Goal: Navigation & Orientation: Find specific page/section

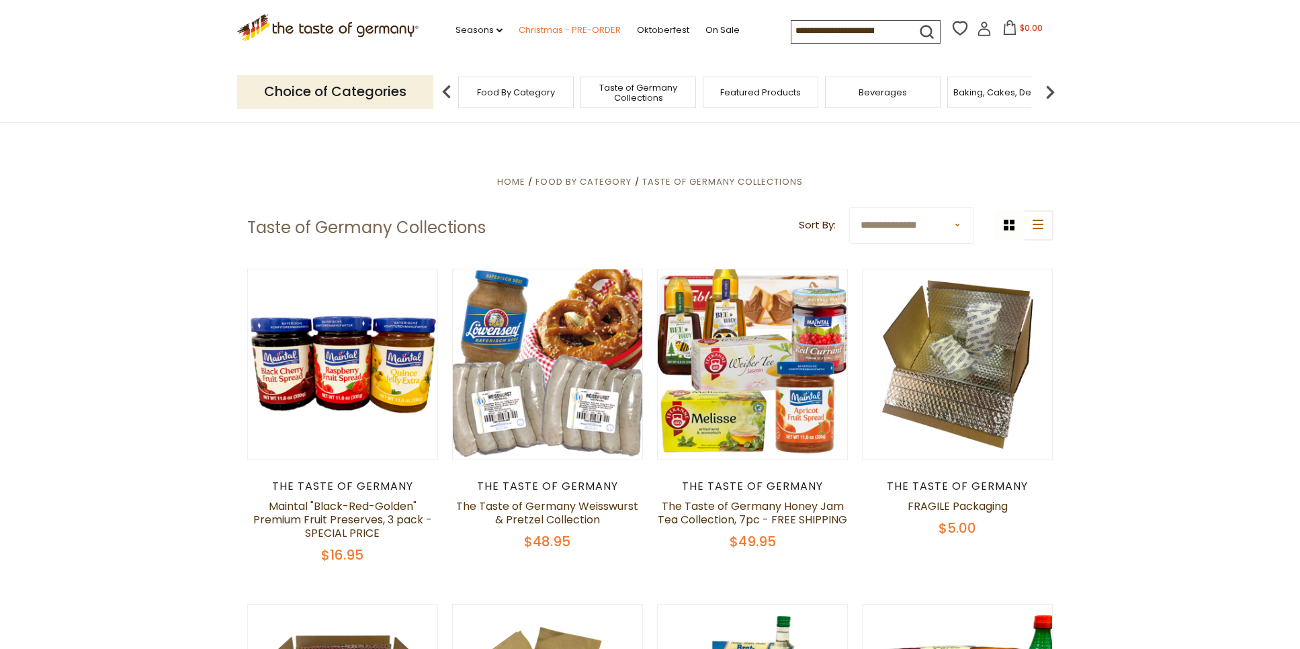
click at [519, 32] on link "Christmas - PRE-ORDER" at bounding box center [570, 30] width 102 height 15
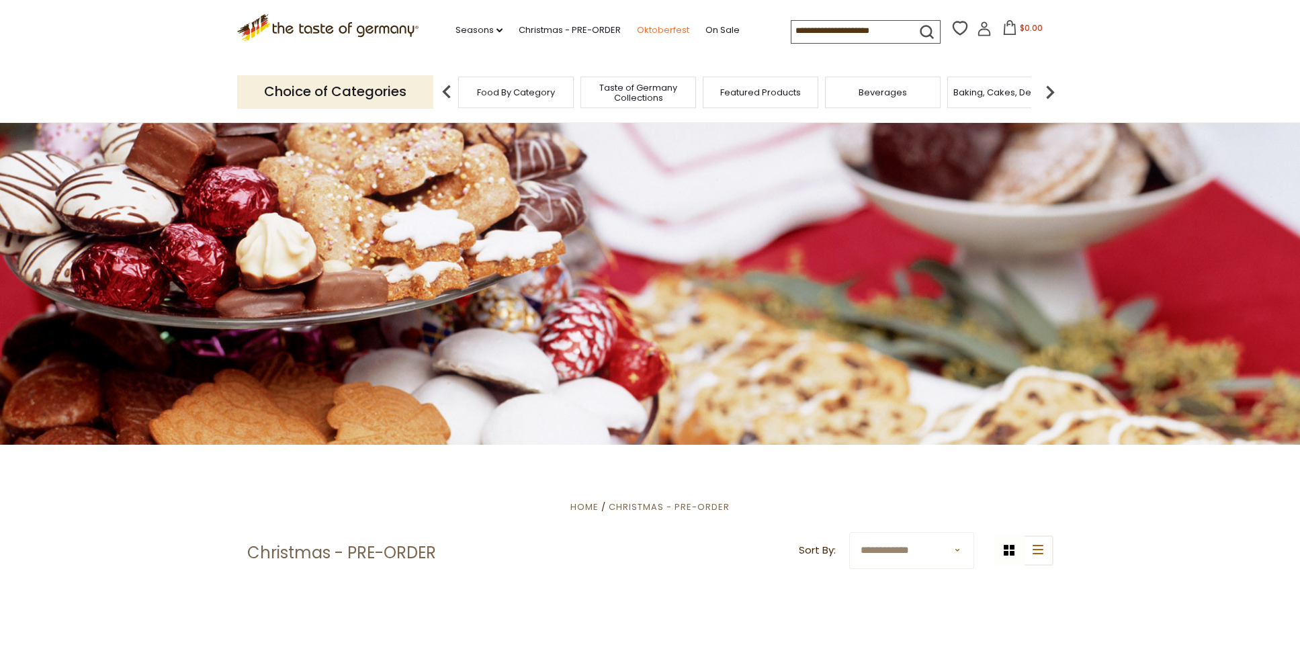
click at [637, 26] on link "Oktoberfest" at bounding box center [663, 30] width 52 height 15
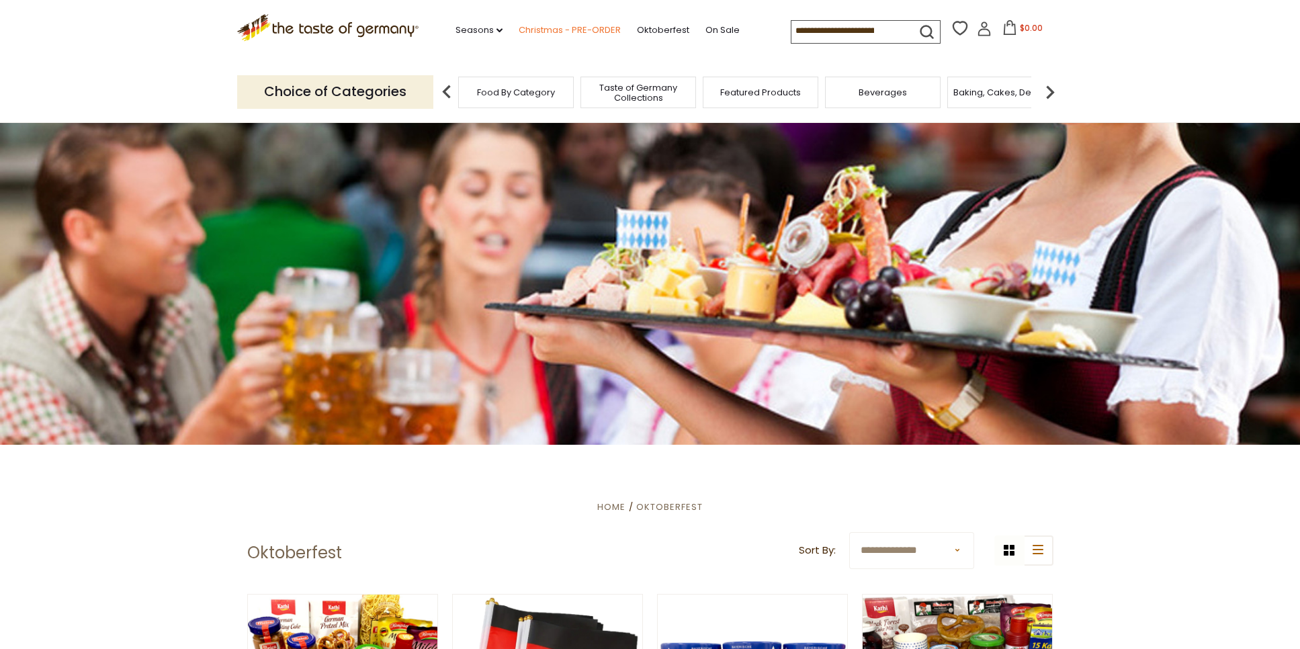
click at [546, 29] on link "Christmas - PRE-ORDER" at bounding box center [570, 30] width 102 height 15
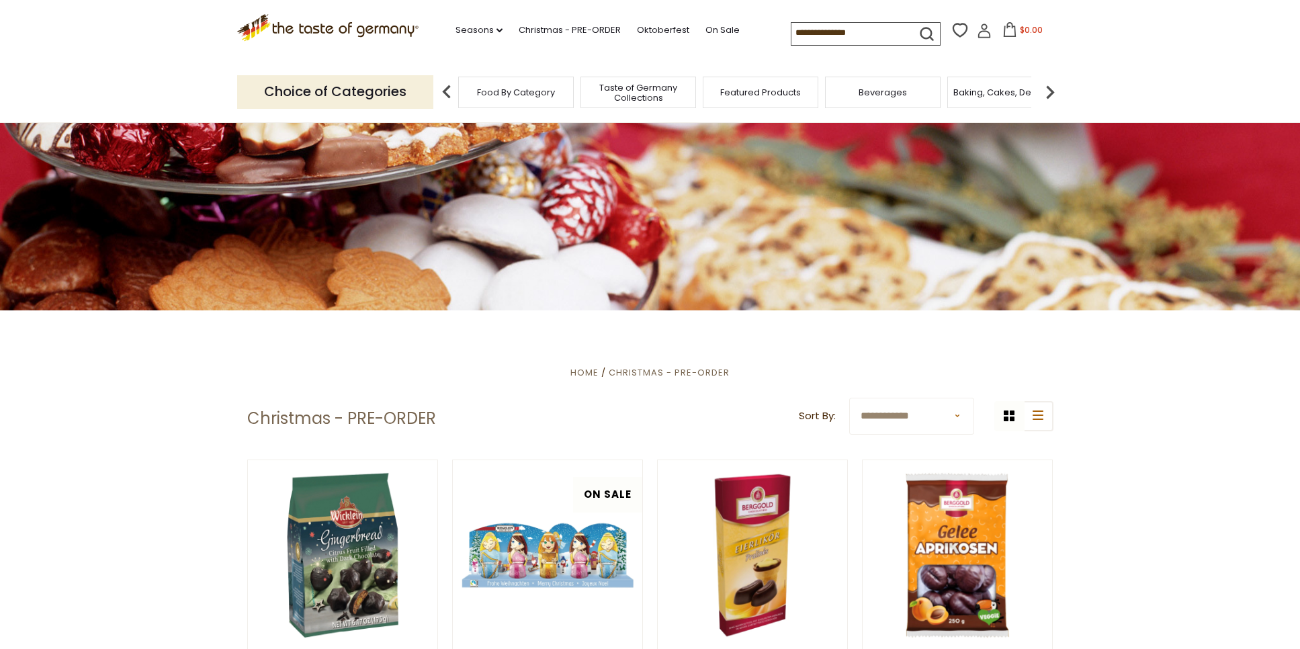
scroll to position [128, 0]
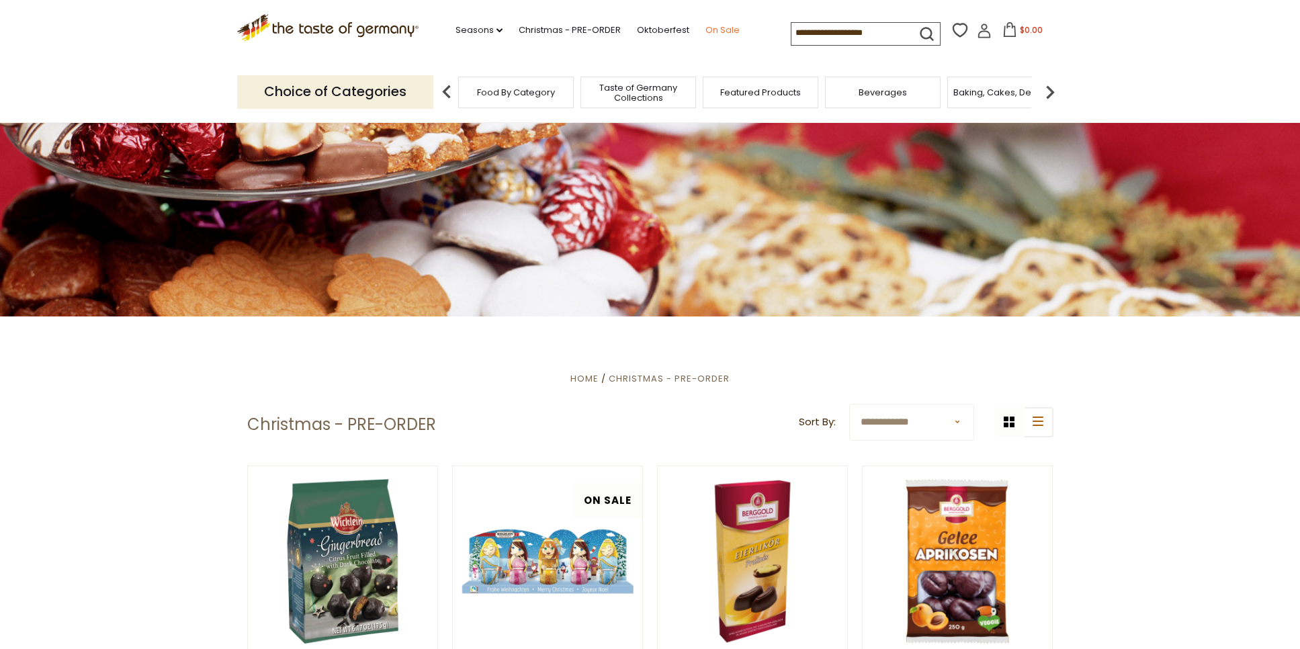
click at [705, 27] on link "On Sale" at bounding box center [722, 30] width 34 height 15
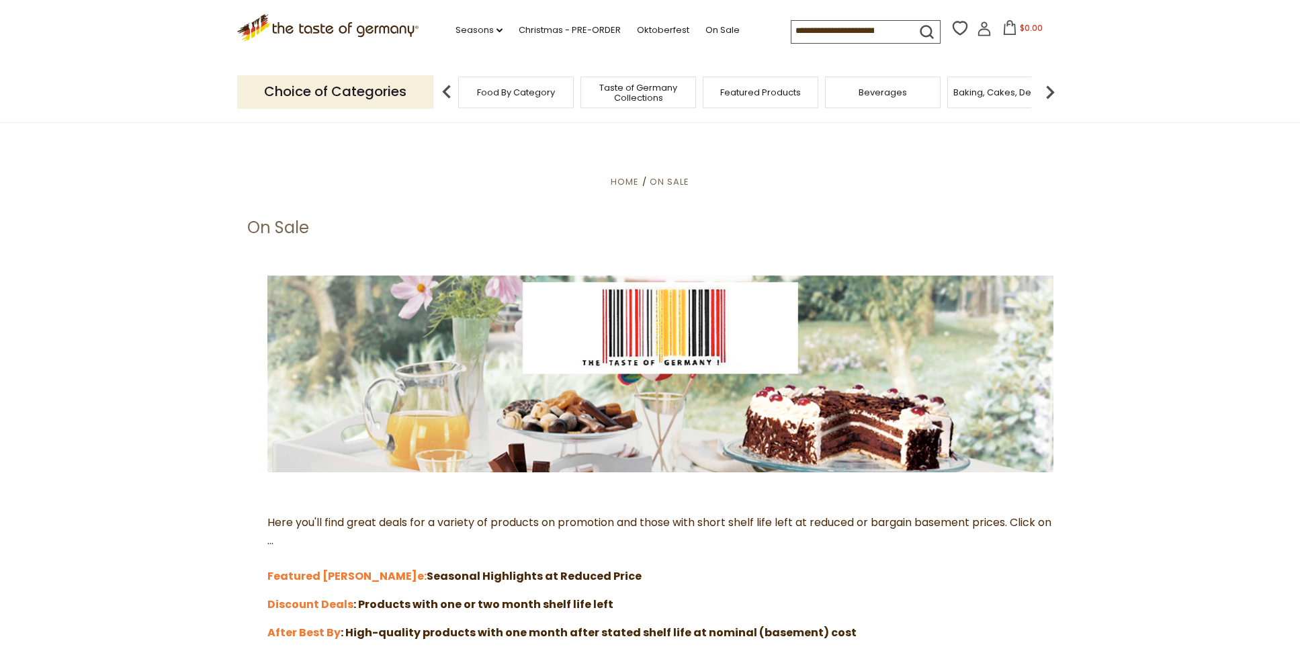
click at [660, 92] on span "Taste of Germany Collections" at bounding box center [637, 93] width 107 height 20
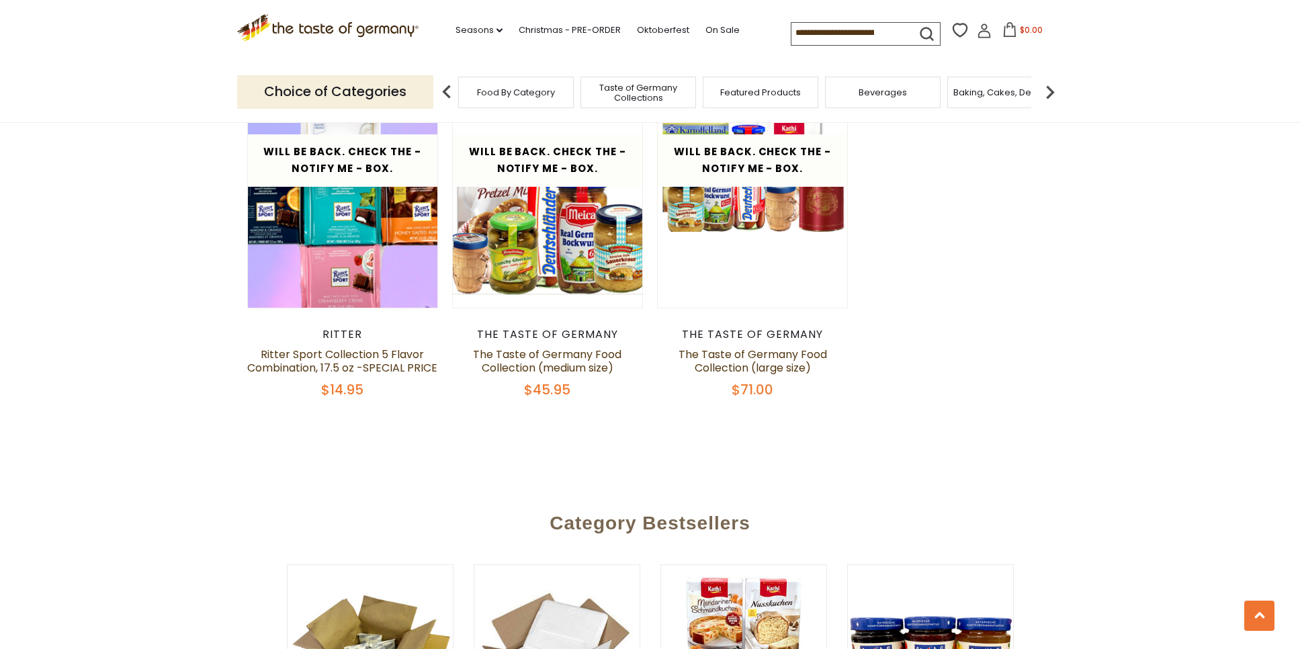
scroll to position [2826, 0]
